Goal: Transaction & Acquisition: Book appointment/travel/reservation

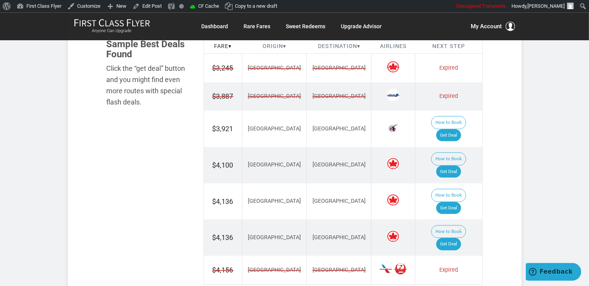
scroll to position [491, 0]
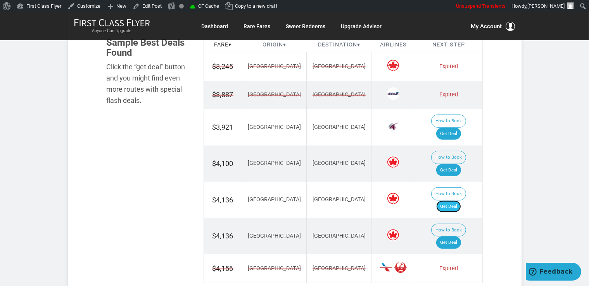
click at [461, 201] on link "Get Deal" at bounding box center [448, 207] width 25 height 12
click at [460, 164] on link "Get Deal" at bounding box center [448, 170] width 25 height 12
drag, startPoint x: 452, startPoint y: 103, endPoint x: 457, endPoint y: 105, distance: 5.8
click at [452, 128] on link "Get Deal" at bounding box center [448, 134] width 25 height 12
click at [461, 237] on link "Get Deal" at bounding box center [448, 243] width 25 height 12
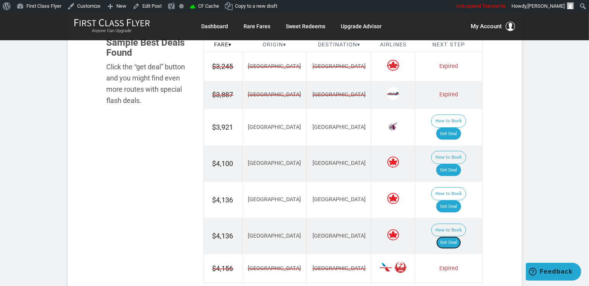
click at [456, 237] on link "Get Deal" at bounding box center [448, 243] width 25 height 12
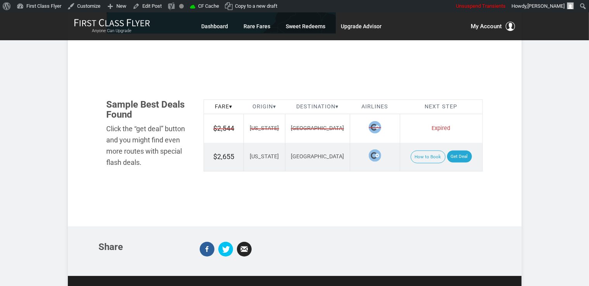
scroll to position [450, 0]
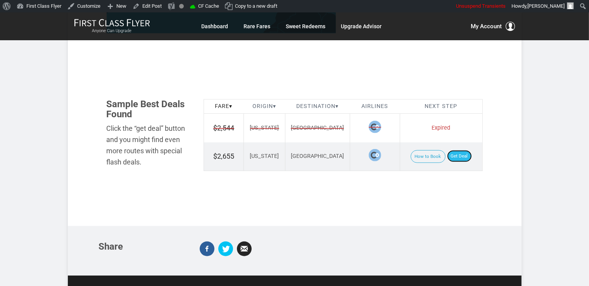
click at [461, 150] on link "Get Deal" at bounding box center [459, 156] width 25 height 12
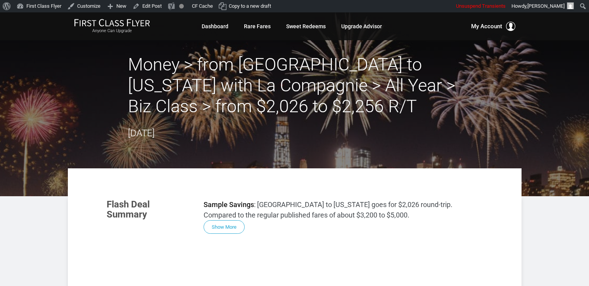
scroll to position [368, 0]
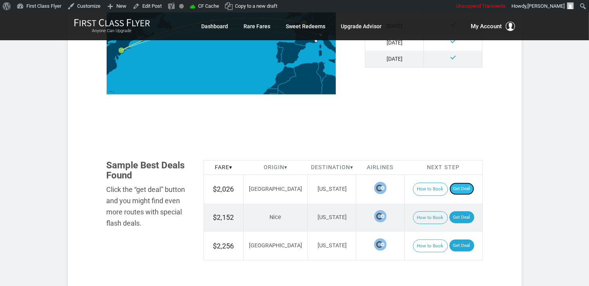
click at [458, 186] on link "Get Deal" at bounding box center [461, 189] width 25 height 12
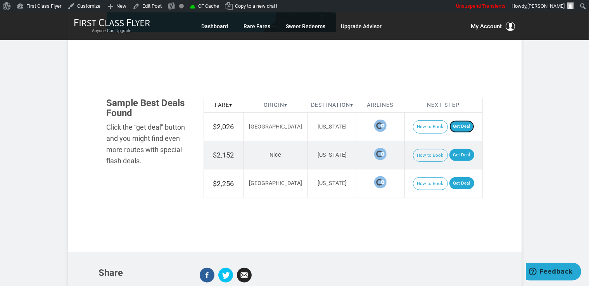
scroll to position [491, 0]
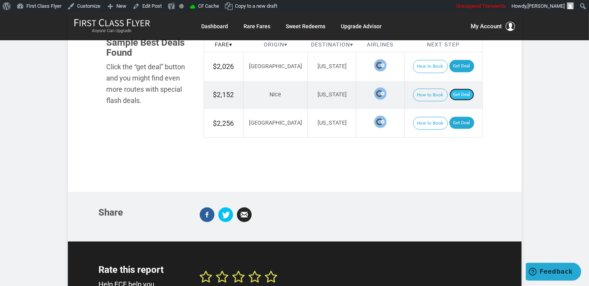
click at [451, 92] on link "Get Deal" at bounding box center [461, 95] width 25 height 12
click at [454, 120] on link "Get Deal" at bounding box center [461, 123] width 25 height 12
click at [451, 121] on link "Get Deal" at bounding box center [461, 123] width 25 height 12
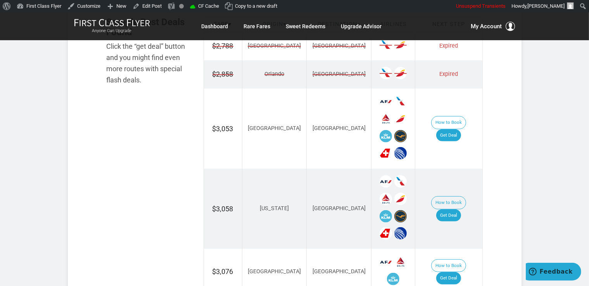
scroll to position [491, 0]
click at [448, 129] on link "Get Deal" at bounding box center [448, 135] width 25 height 12
click at [458, 129] on link "Get Deal" at bounding box center [448, 135] width 25 height 12
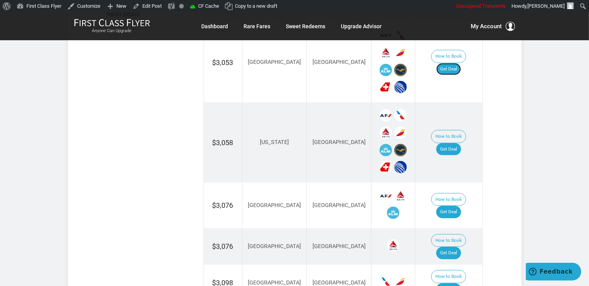
scroll to position [573, 0]
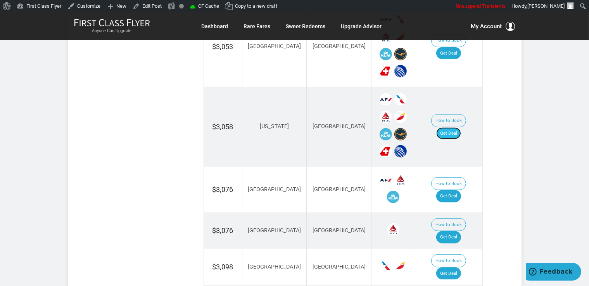
click at [456, 127] on link "Get Deal" at bounding box center [448, 133] width 25 height 12
click at [461, 190] on link "Get Deal" at bounding box center [448, 196] width 25 height 12
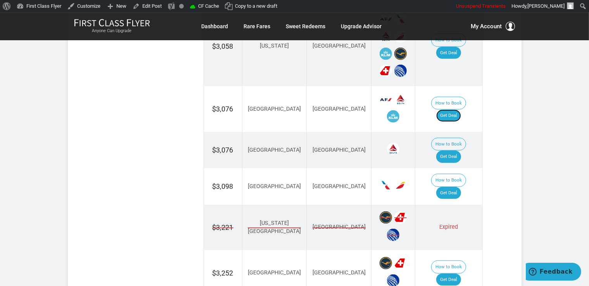
scroll to position [654, 0]
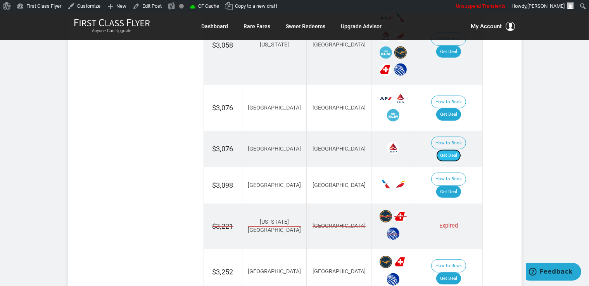
click at [457, 150] on link "Get Deal" at bounding box center [448, 156] width 25 height 12
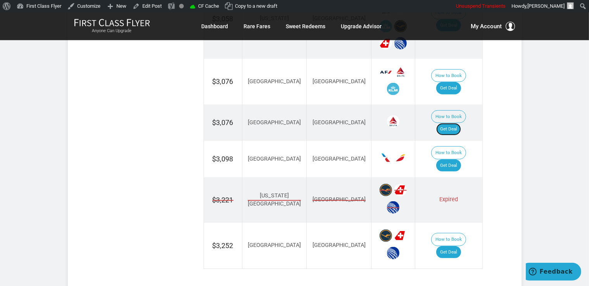
scroll to position [696, 0]
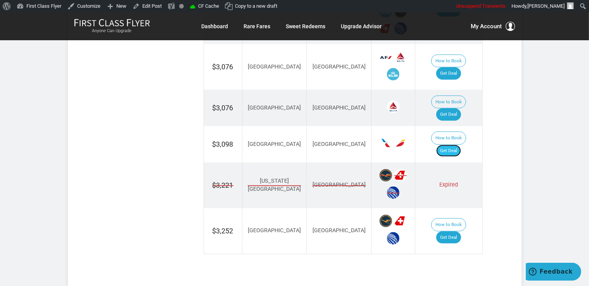
click at [455, 145] on link "Get Deal" at bounding box center [448, 151] width 25 height 12
click at [458, 232] on link "Get Deal" at bounding box center [448, 238] width 25 height 12
click at [459, 232] on link "Get Deal" at bounding box center [448, 238] width 25 height 12
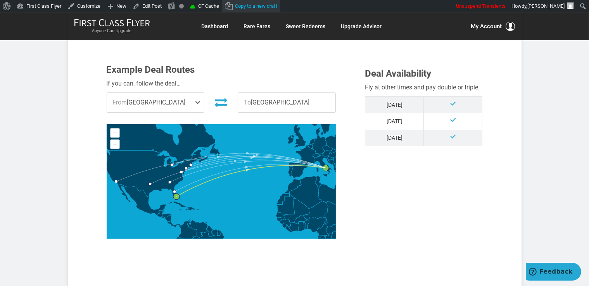
scroll to position [164, 0]
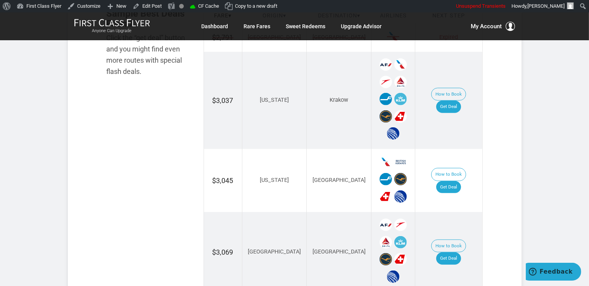
scroll to position [532, 0]
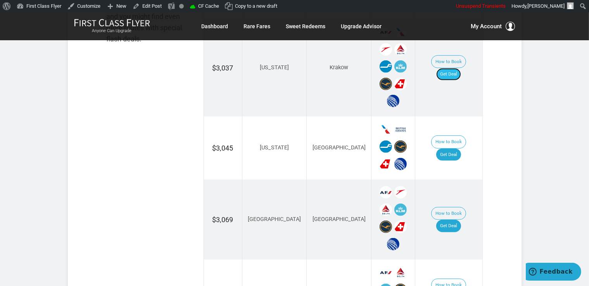
click at [458, 68] on link "Get Deal" at bounding box center [448, 74] width 25 height 12
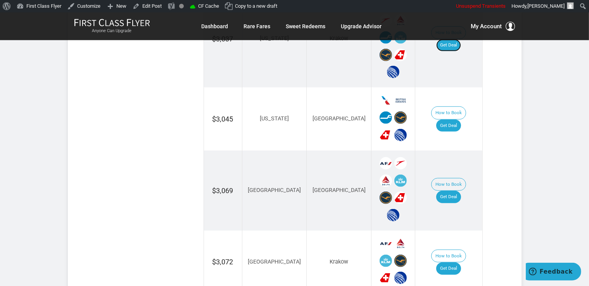
scroll to position [573, 0]
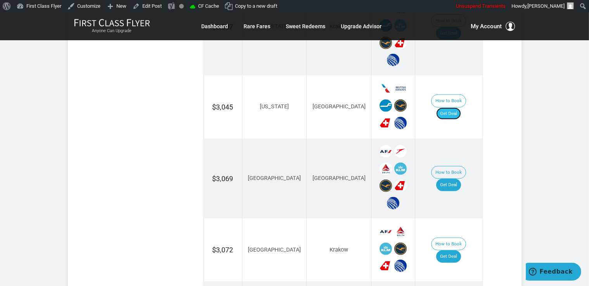
click at [461, 108] on link "Get Deal" at bounding box center [448, 114] width 25 height 12
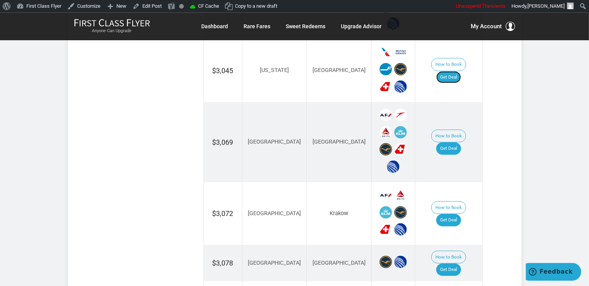
scroll to position [654, 0]
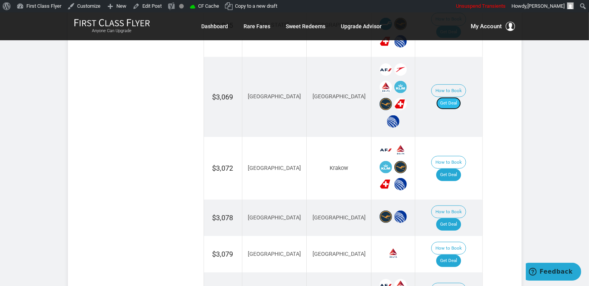
click at [458, 97] on link "Get Deal" at bounding box center [448, 103] width 25 height 12
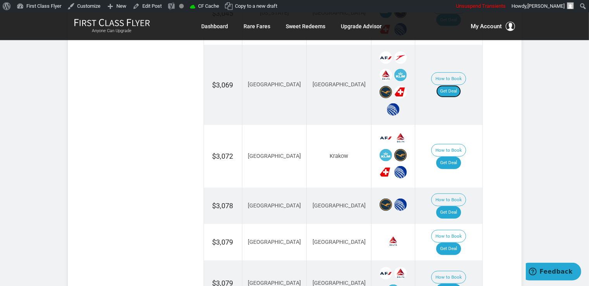
scroll to position [696, 0]
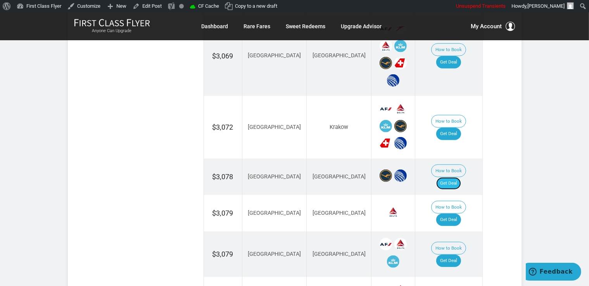
click at [458, 177] on link "Get Deal" at bounding box center [448, 183] width 25 height 12
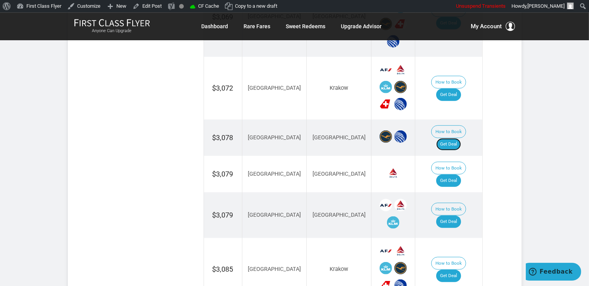
scroll to position [777, 0]
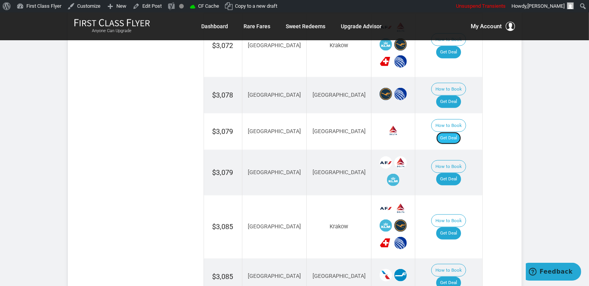
click at [449, 132] on link "Get Deal" at bounding box center [448, 138] width 25 height 12
click at [455, 173] on link "Get Deal" at bounding box center [448, 179] width 25 height 12
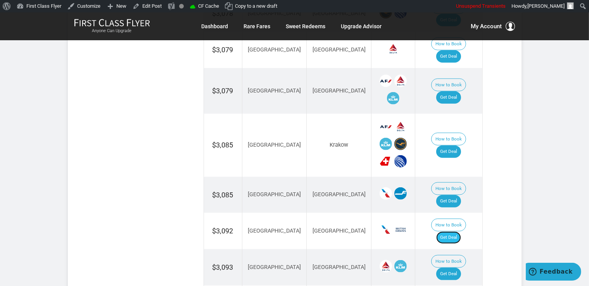
click at [461, 232] on link "Get Deal" at bounding box center [448, 238] width 25 height 12
click at [453, 146] on link "Get Deal" at bounding box center [448, 152] width 25 height 12
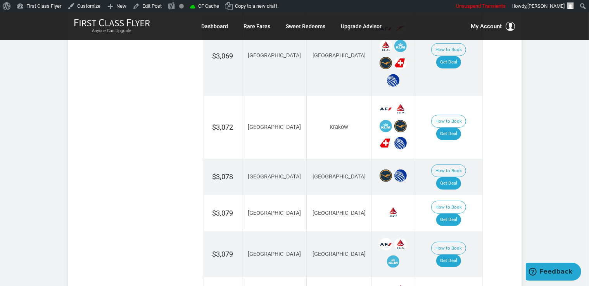
scroll to position [614, 0]
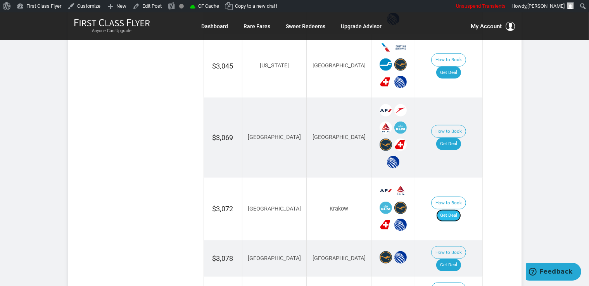
click at [455, 210] on link "Get Deal" at bounding box center [448, 216] width 25 height 12
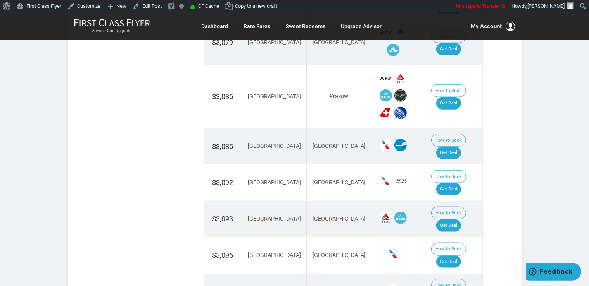
scroll to position [941, 0]
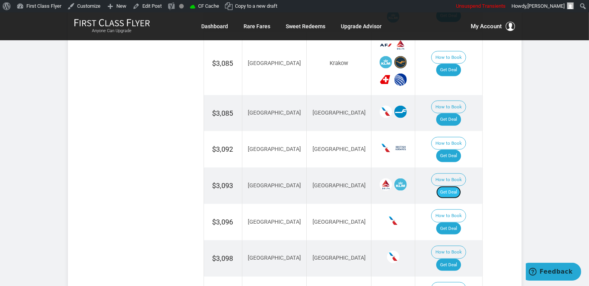
click at [460, 186] on link "Get Deal" at bounding box center [448, 192] width 25 height 12
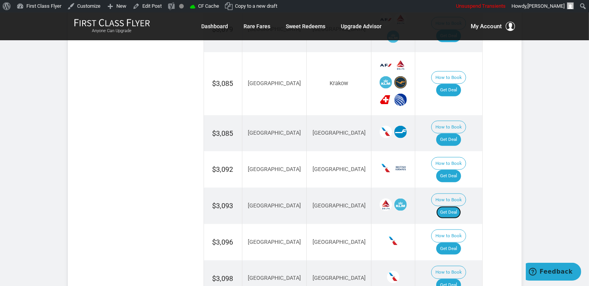
scroll to position [900, 0]
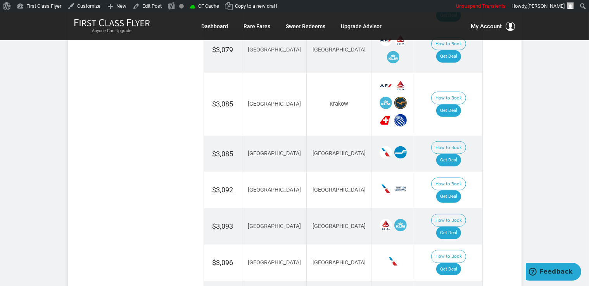
click at [467, 136] on td "How to Book Get Deal" at bounding box center [448, 154] width 67 height 36
click at [453, 154] on link "Get Deal" at bounding box center [448, 160] width 25 height 12
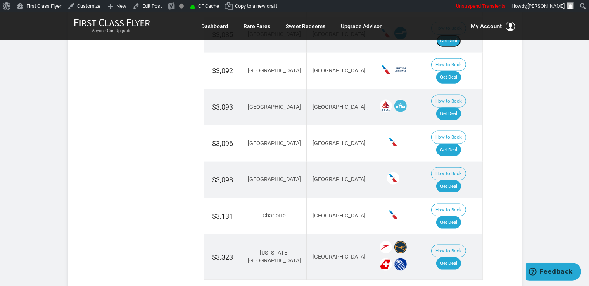
scroll to position [1023, 0]
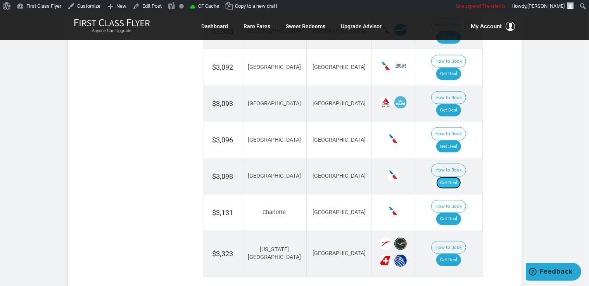
click at [452, 177] on link "Get Deal" at bounding box center [448, 183] width 25 height 12
click at [457, 213] on link "Get Deal" at bounding box center [448, 219] width 25 height 12
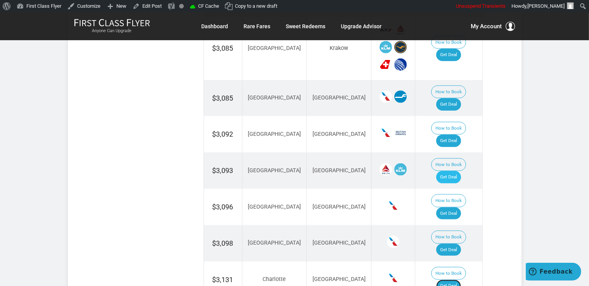
scroll to position [941, 0]
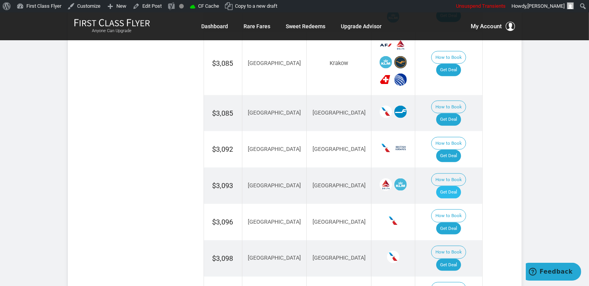
click at [453, 168] on td "How to Book Get Deal" at bounding box center [448, 186] width 67 height 36
click at [460, 223] on link "Get Deal" at bounding box center [448, 229] width 25 height 12
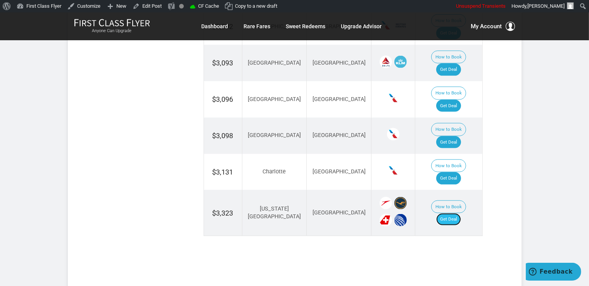
click at [447, 214] on link "Get Deal" at bounding box center [448, 220] width 25 height 12
